Goal: Navigation & Orientation: Find specific page/section

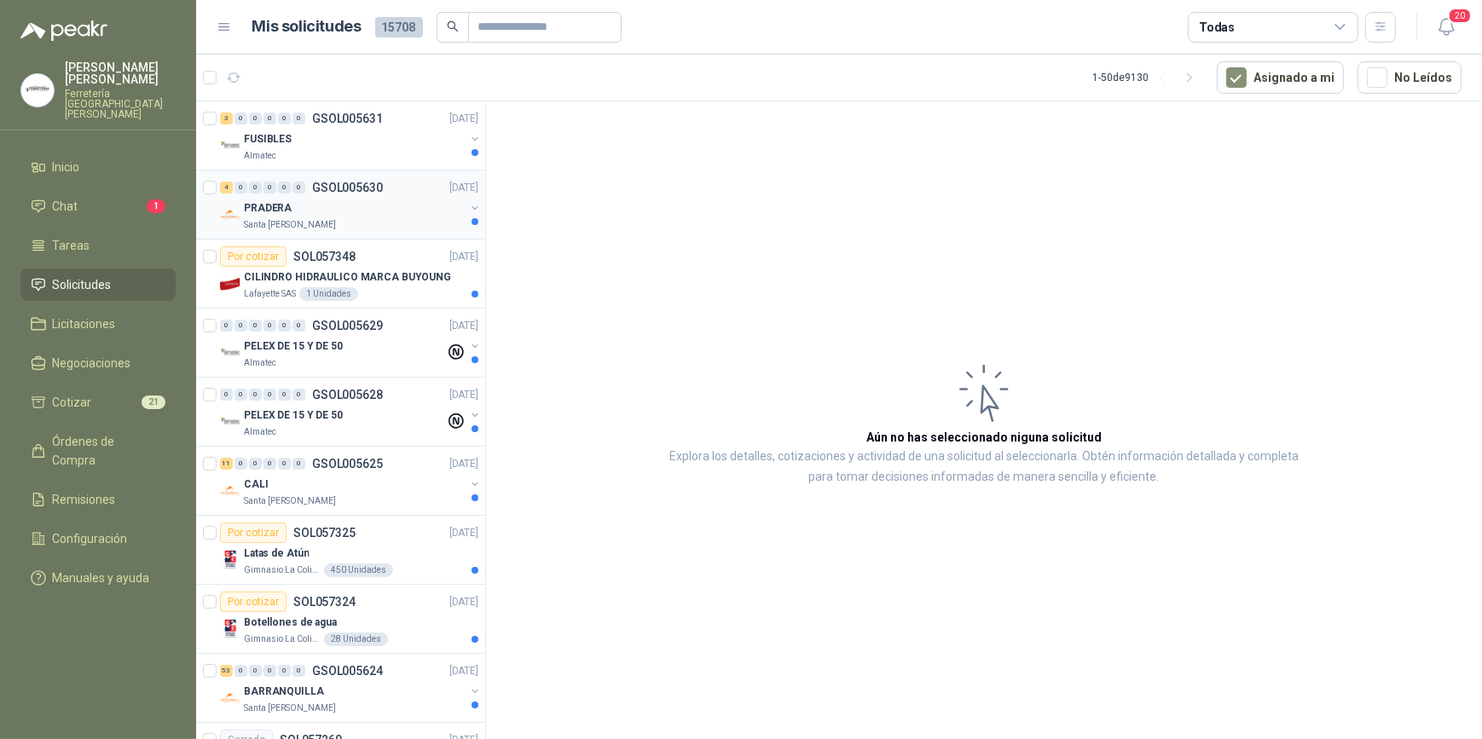
click at [327, 201] on div "PRADERA" at bounding box center [354, 208] width 221 height 20
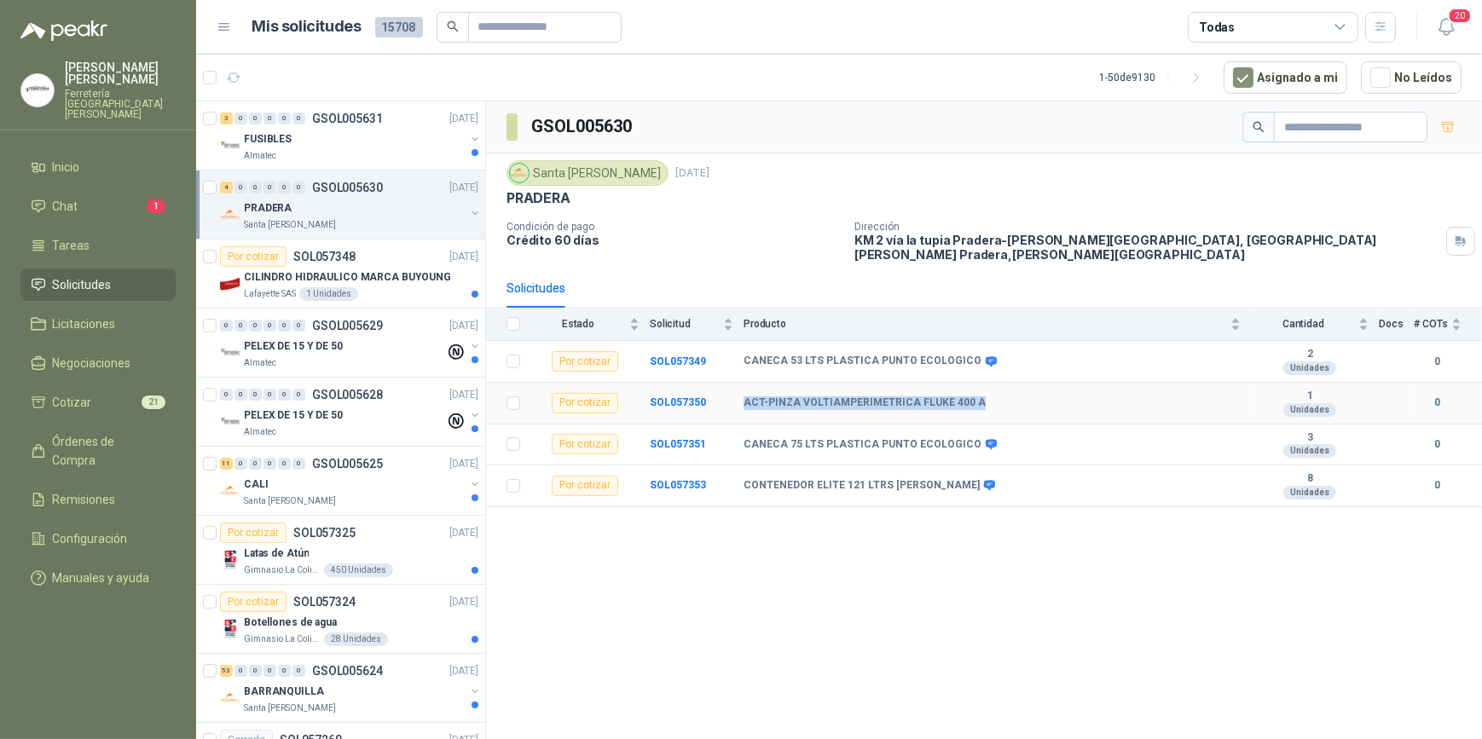
drag, startPoint x: 746, startPoint y: 387, endPoint x: 986, endPoint y: 388, distance: 240.4
click at [986, 396] on div "ACT-PINZA VOLTIAMPERIMETRICA FLUKE 400 A" at bounding box center [991, 403] width 497 height 14
drag, startPoint x: 986, startPoint y: 388, endPoint x: 901, endPoint y: 389, distance: 85.2
click at [985, 356] on icon at bounding box center [990, 361] width 11 height 10
click at [83, 197] on li "Chat 1" at bounding box center [98, 206] width 135 height 19
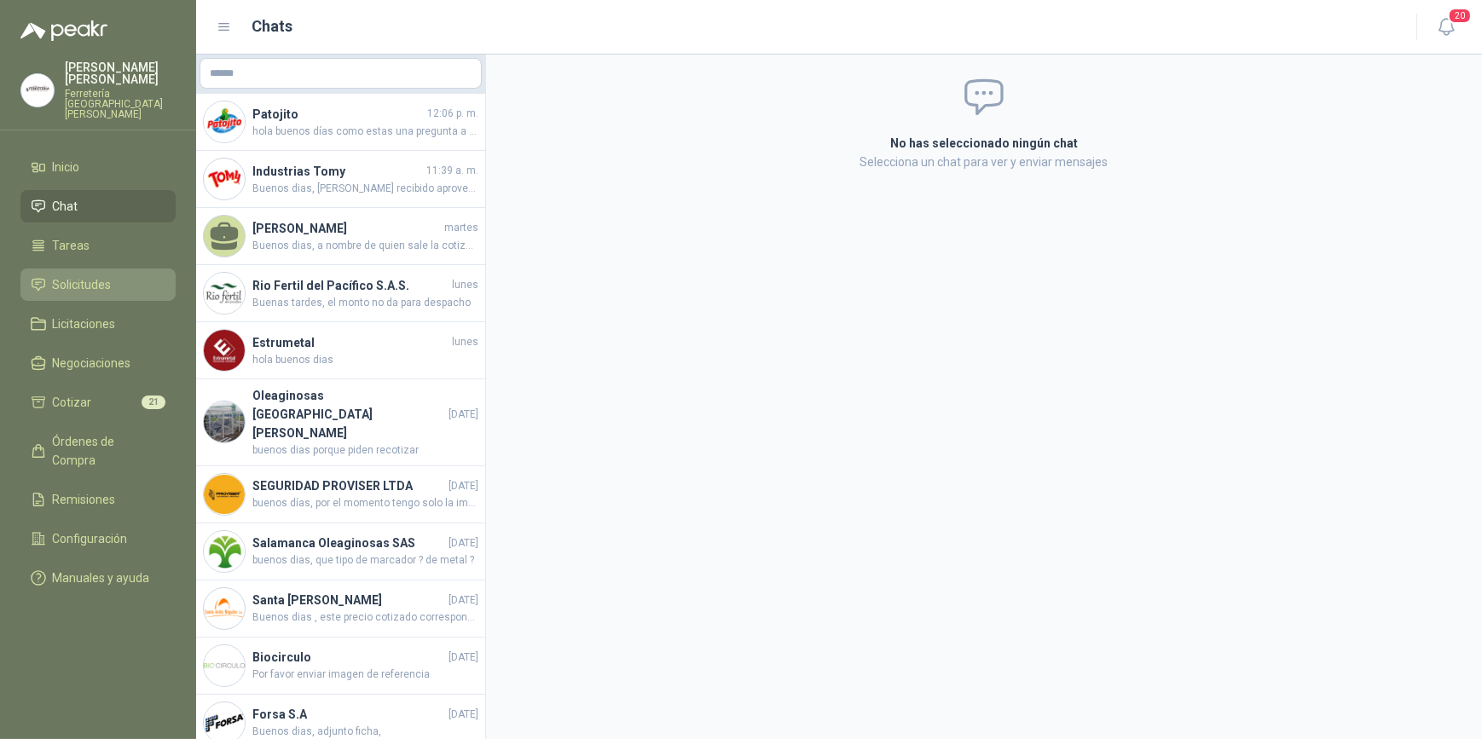
click at [101, 275] on span "Solicitudes" at bounding box center [82, 284] width 59 height 19
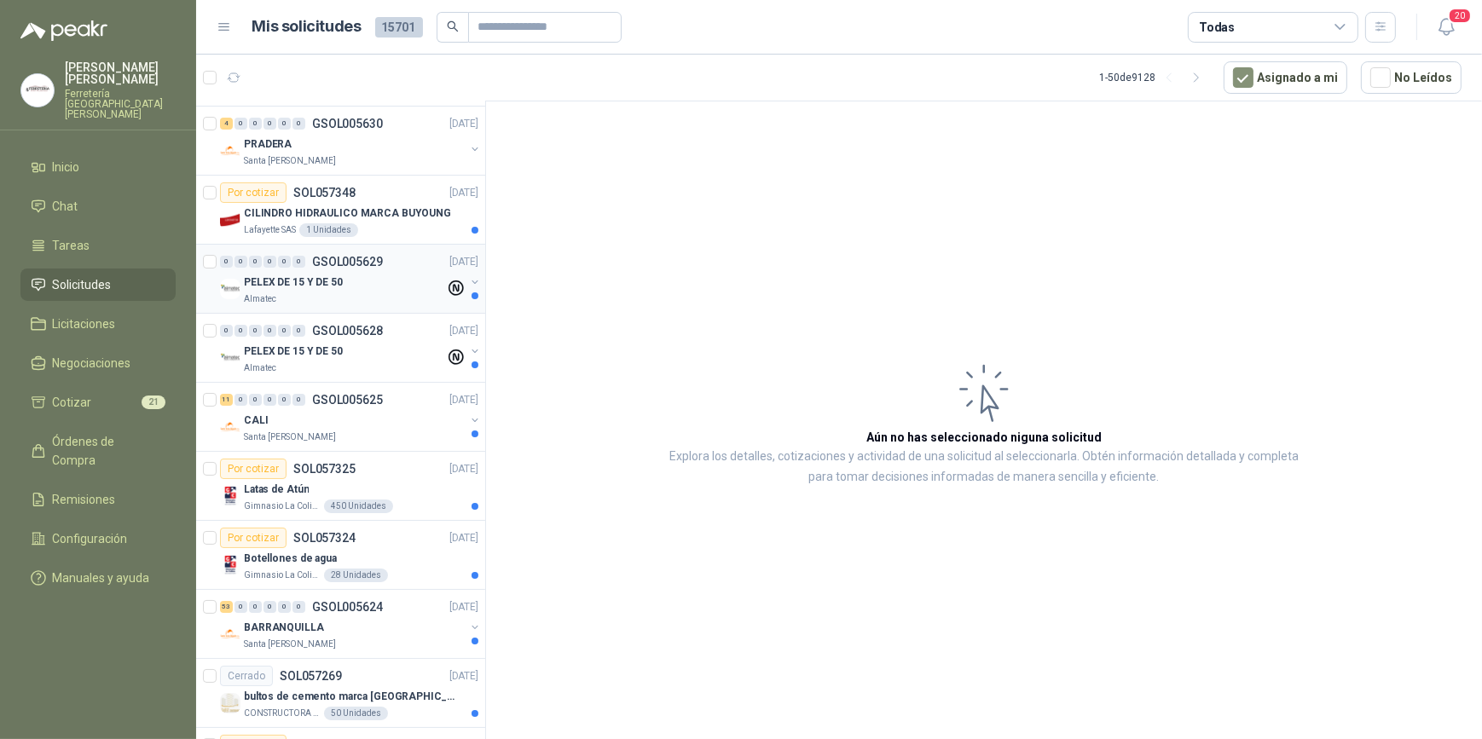
scroll to position [154, 0]
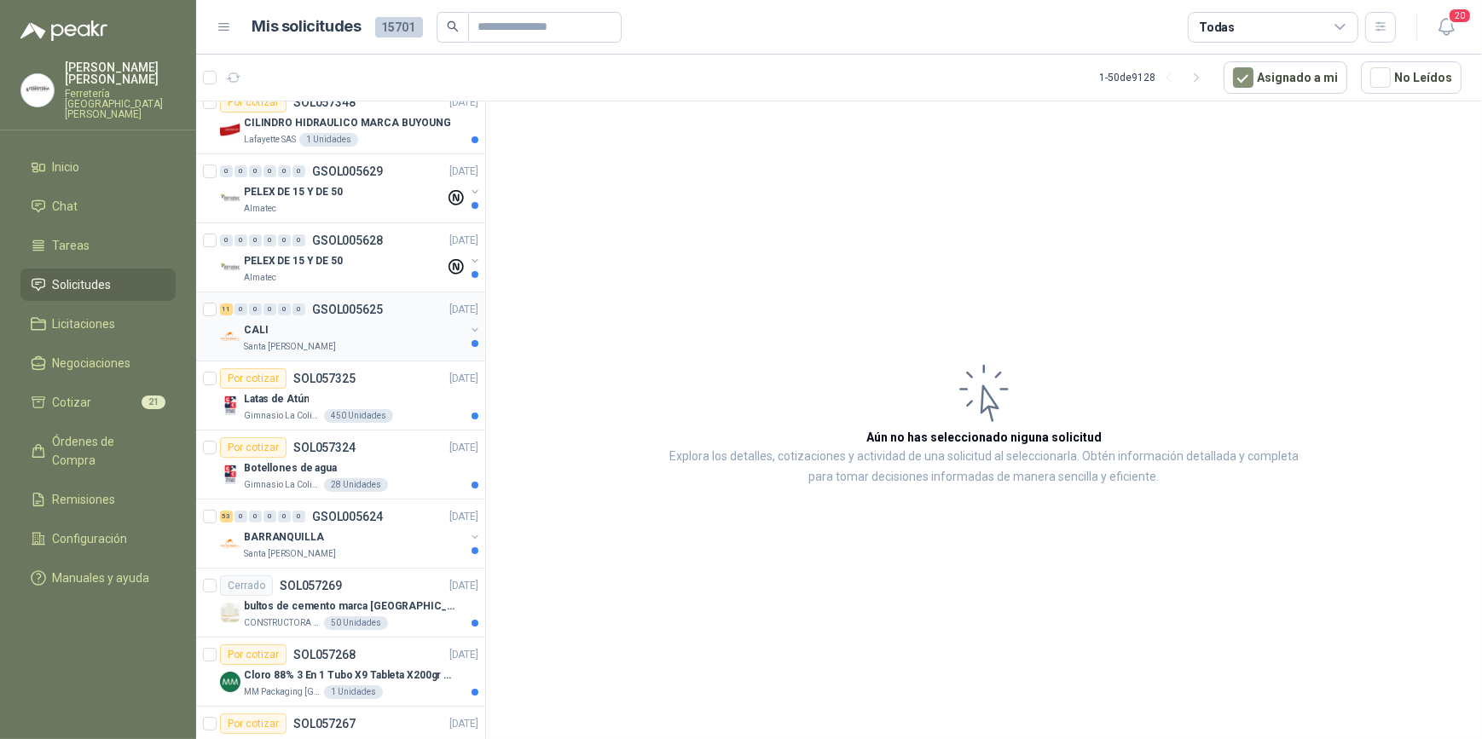
click at [350, 332] on div "CALI" at bounding box center [354, 330] width 221 height 20
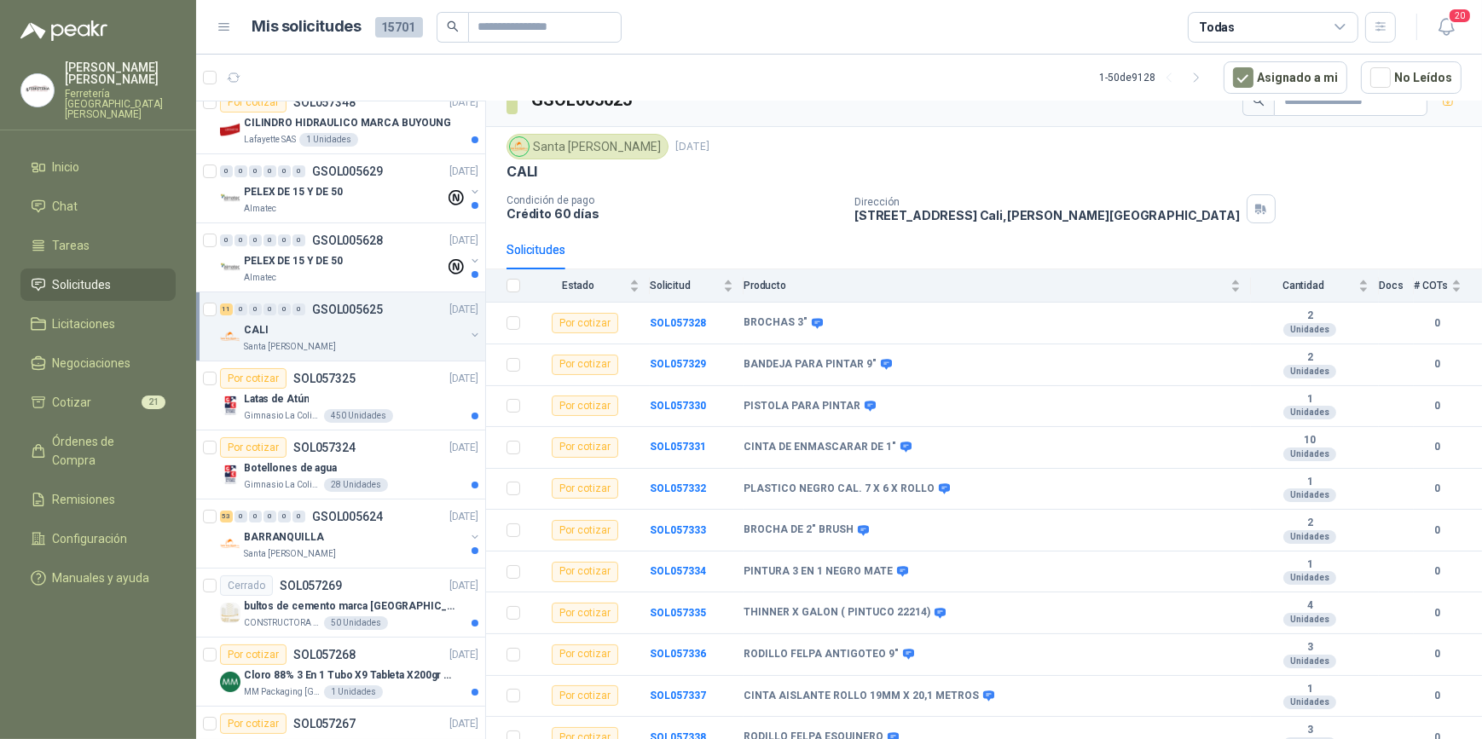
scroll to position [43, 0]
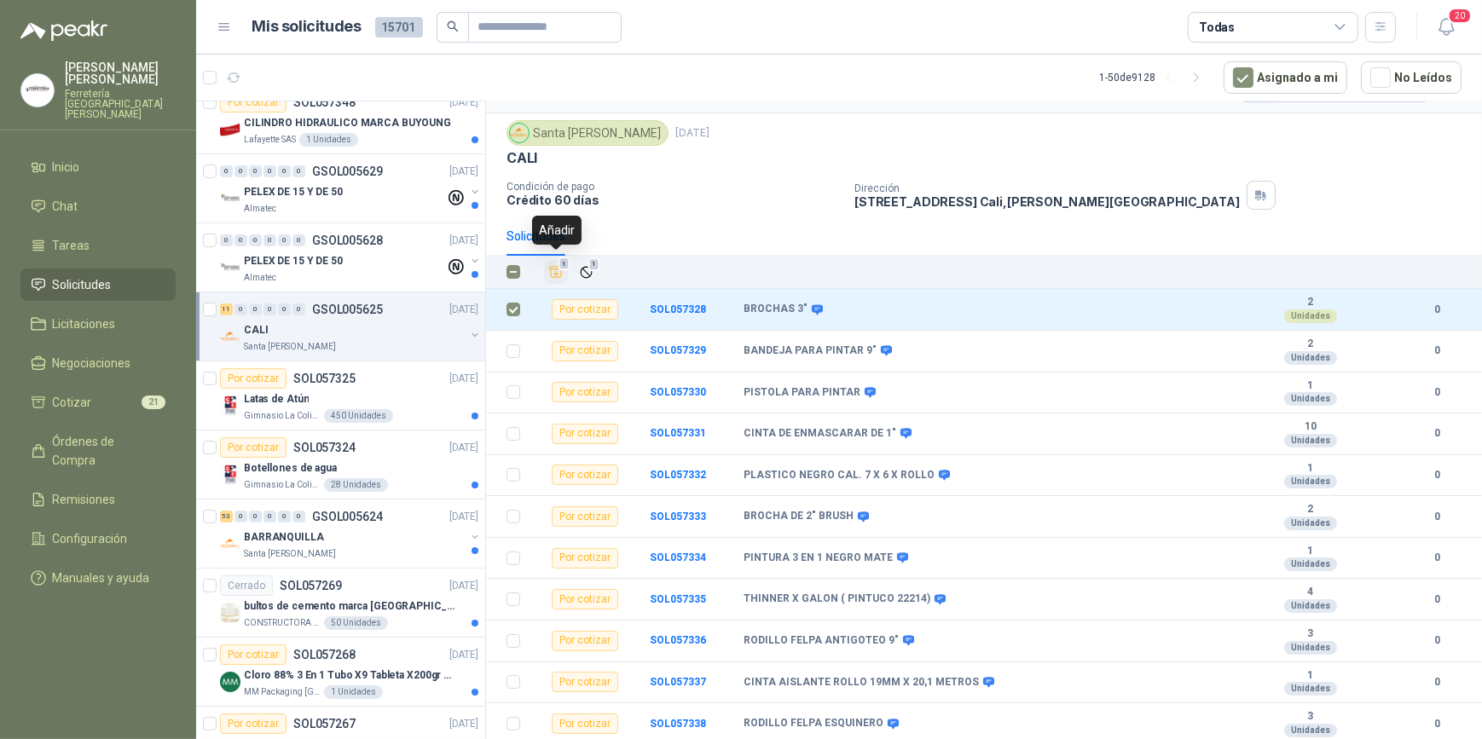
click at [556, 269] on icon "Añadir" at bounding box center [555, 271] width 15 height 15
click at [343, 537] on div "BARRANQUILLA" at bounding box center [354, 537] width 221 height 20
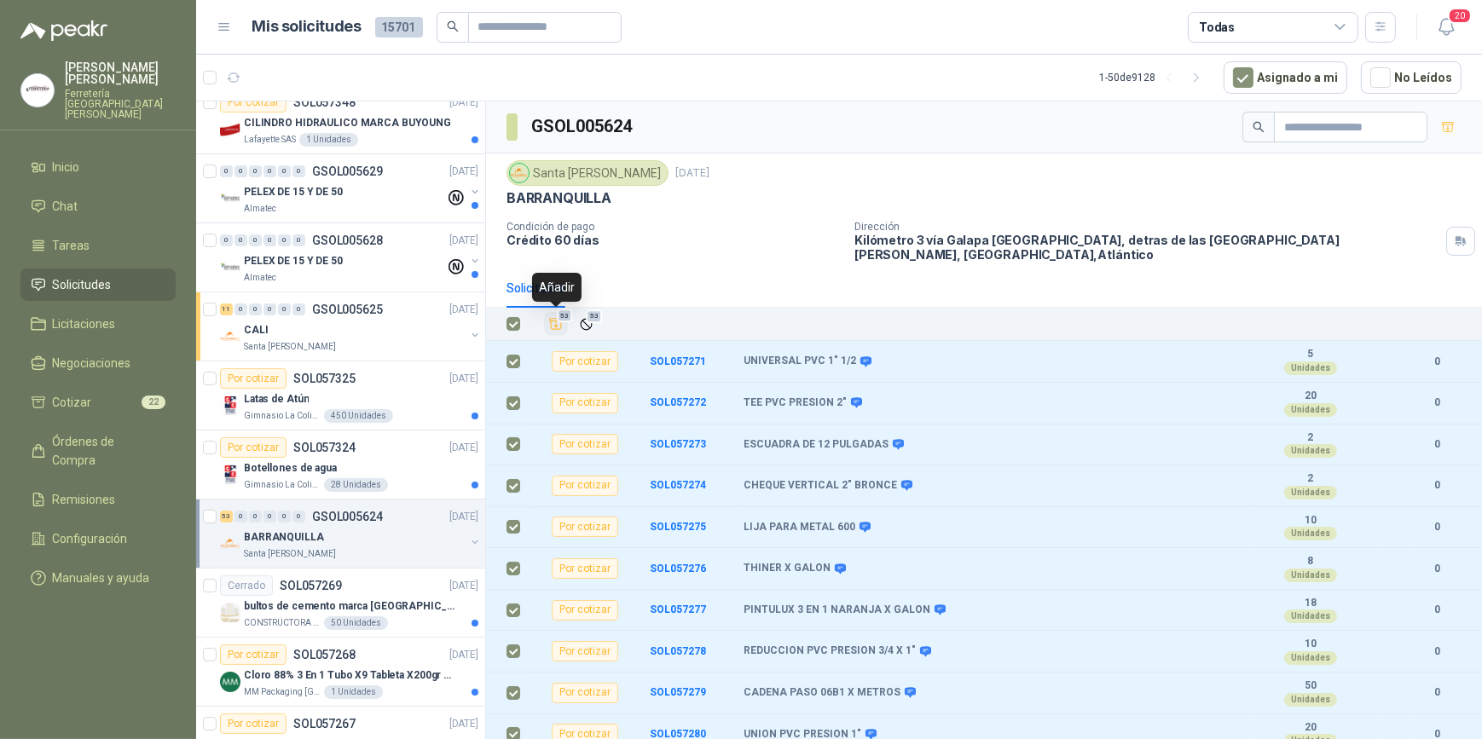
click at [553, 326] on icon "Añadir" at bounding box center [555, 323] width 15 height 15
click at [108, 394] on li "Cotizar 75" at bounding box center [98, 402] width 135 height 19
